Goal: Check status: Check status

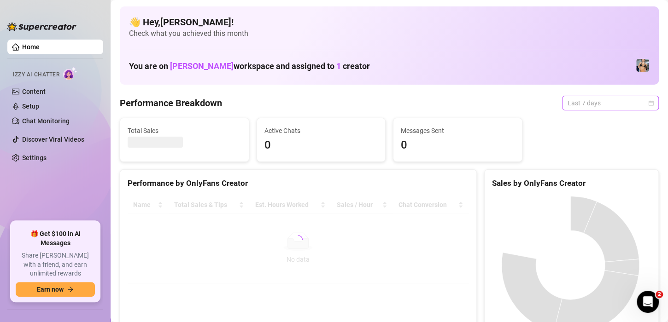
click at [629, 101] on span "Last 7 days" at bounding box center [611, 103] width 86 height 14
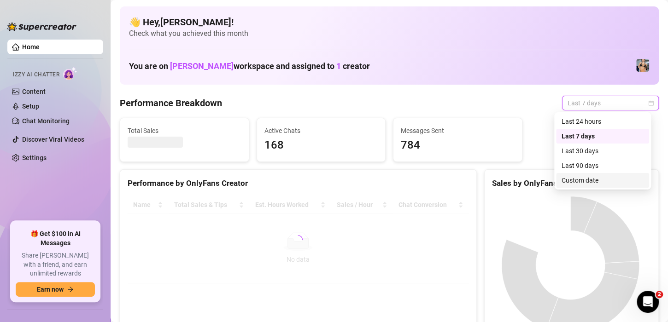
click at [598, 185] on div "Custom date" at bounding box center [603, 181] width 82 height 10
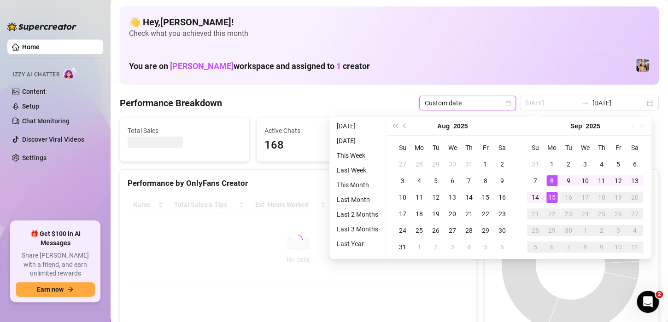
type input "[DATE]"
click at [553, 195] on div "15" at bounding box center [551, 197] width 11 height 11
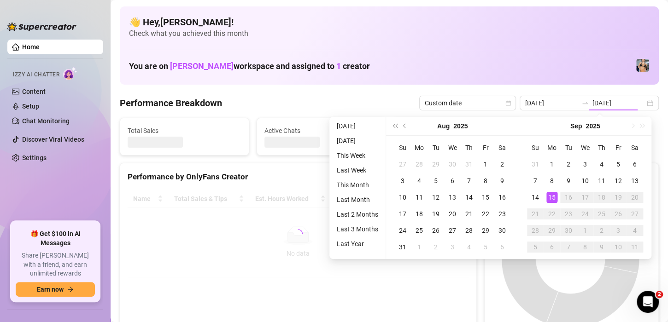
type input "[DATE]"
